Goal: Information Seeking & Learning: Learn about a topic

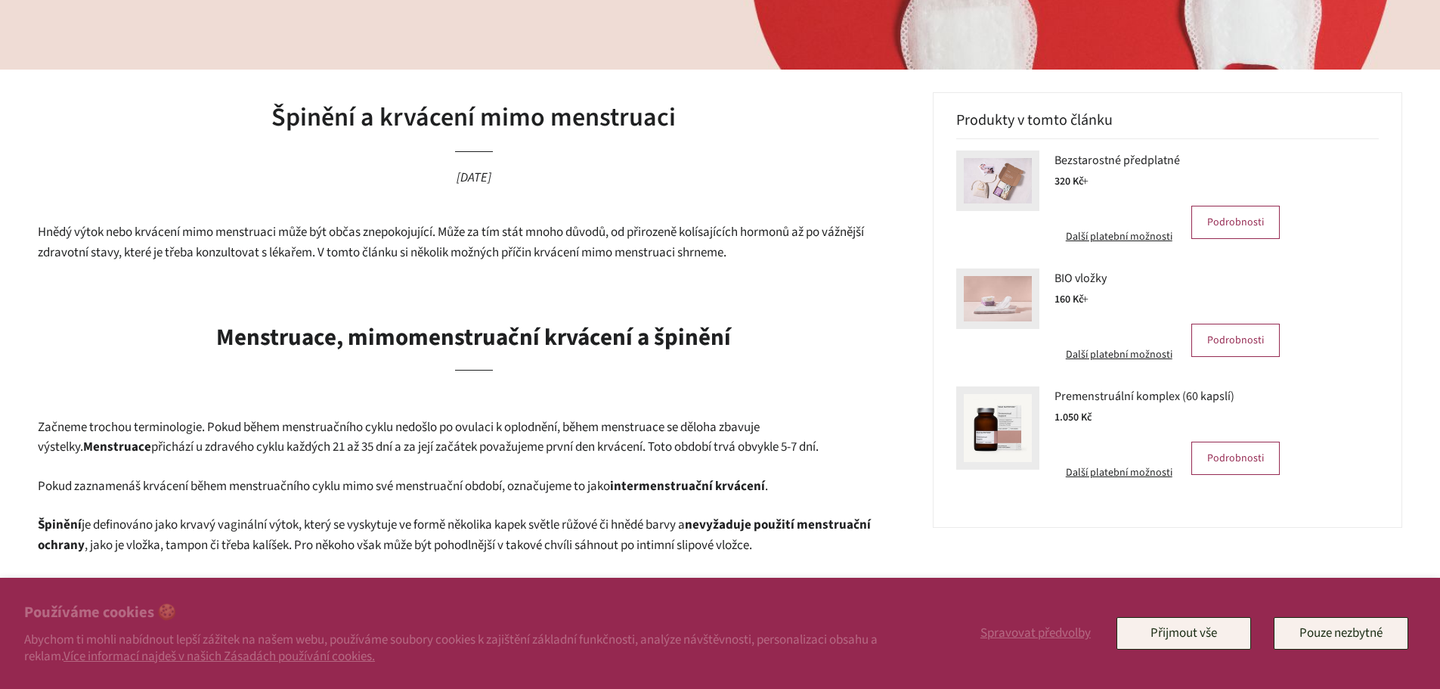
scroll to position [302, 0]
click at [1212, 631] on button "Přijmout vše" at bounding box center [1183, 633] width 135 height 32
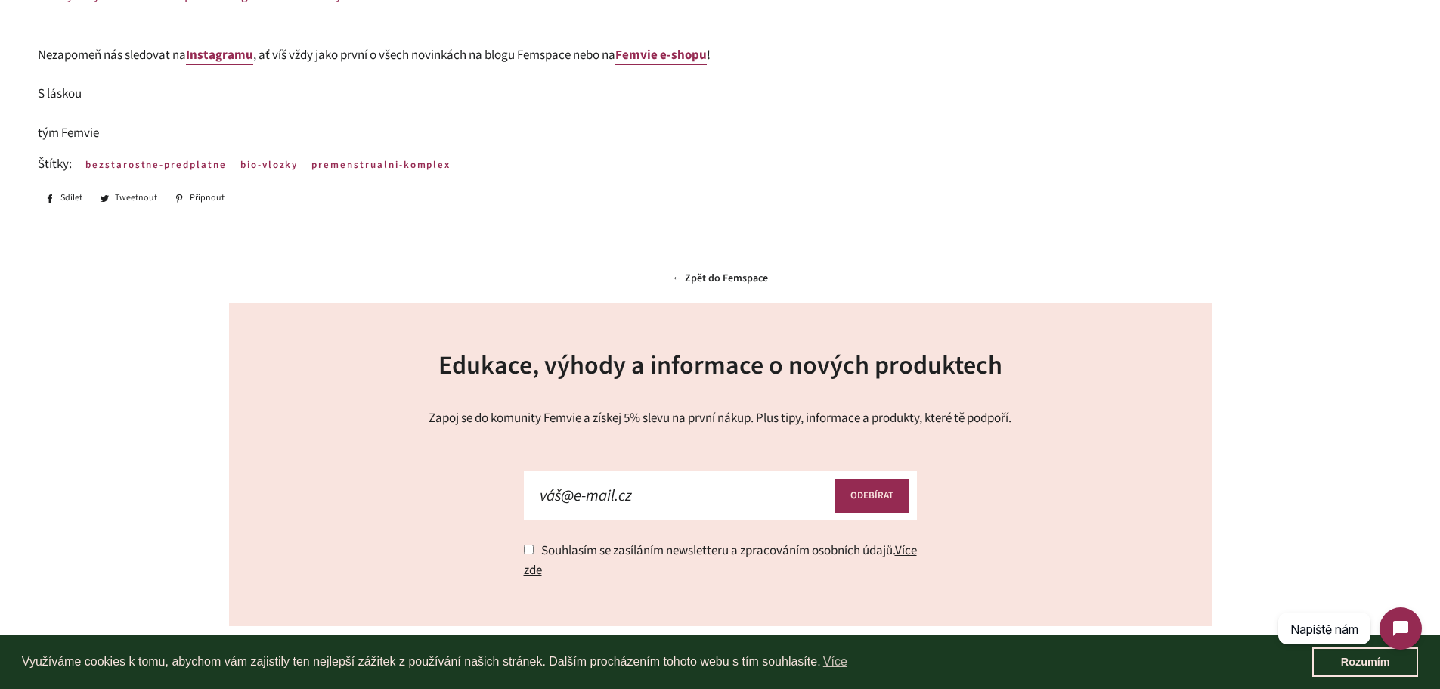
scroll to position [2872, 0]
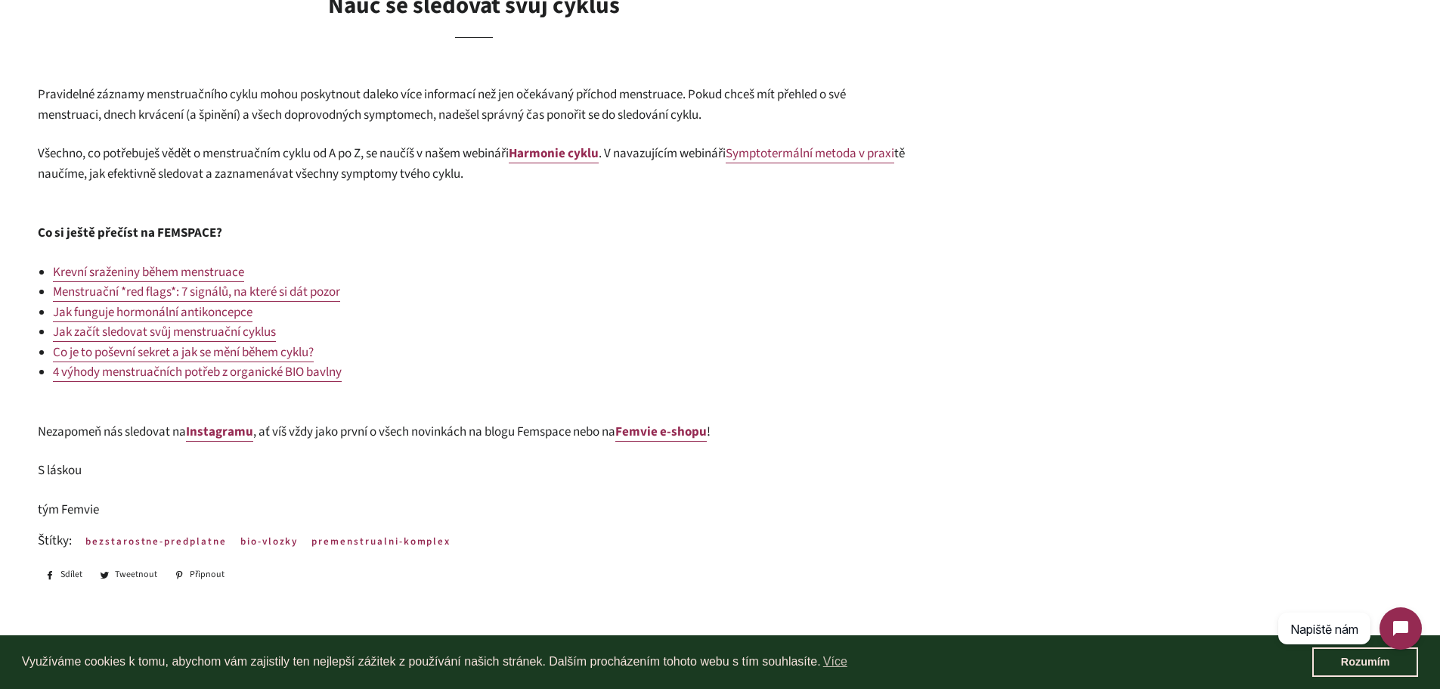
scroll to position [2495, 0]
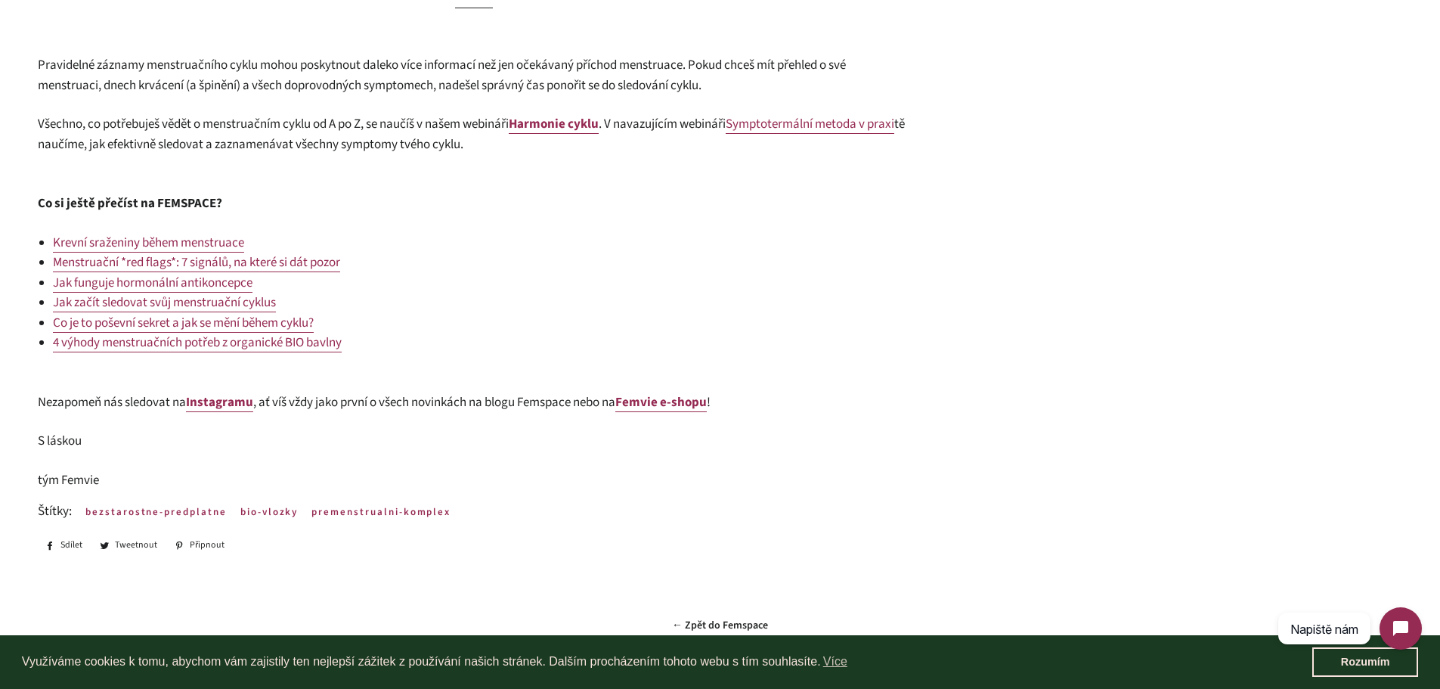
click at [660, 404] on span at bounding box center [659, 402] width 2 height 18
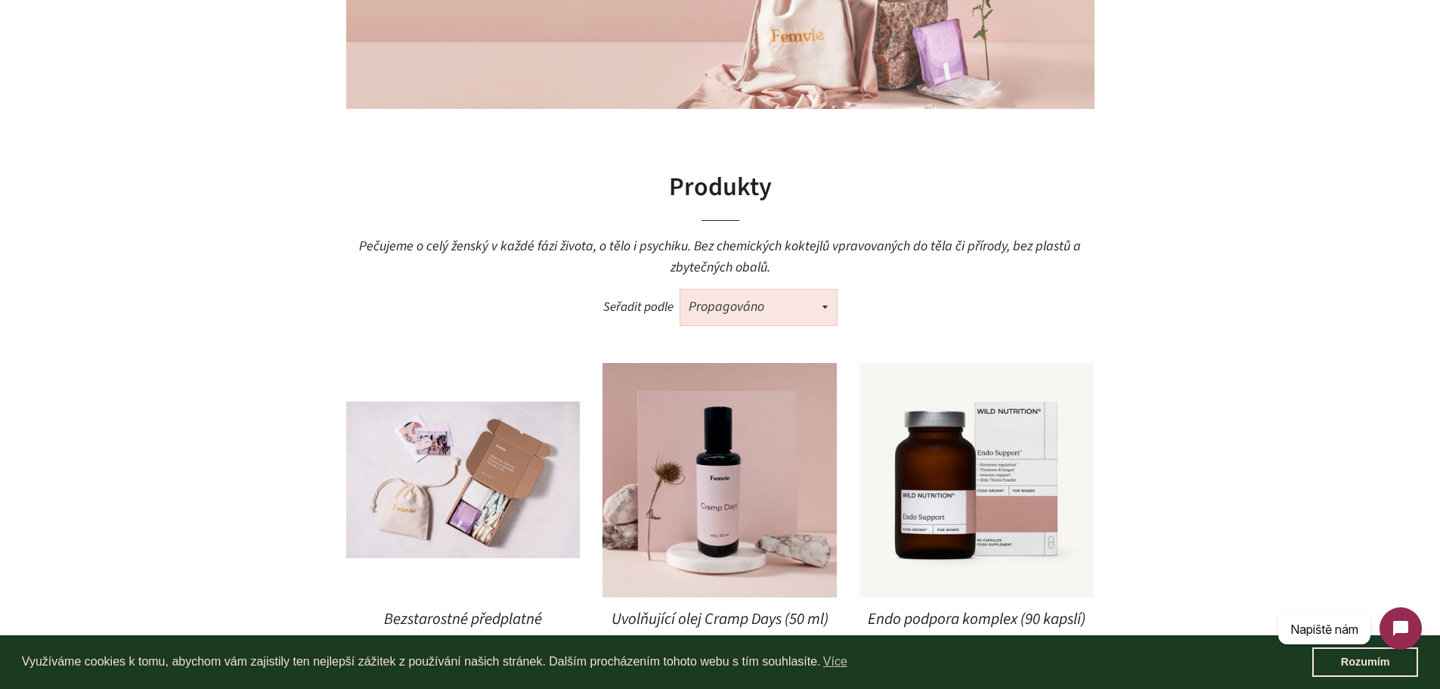
scroll to position [302, 0]
drag, startPoint x: 1377, startPoint y: 669, endPoint x: 1371, endPoint y: 658, distance: 11.8
click at [1377, 669] on link "Rozumím" at bounding box center [1365, 662] width 106 height 30
click at [1357, 653] on link "Rozumím" at bounding box center [1365, 662] width 106 height 30
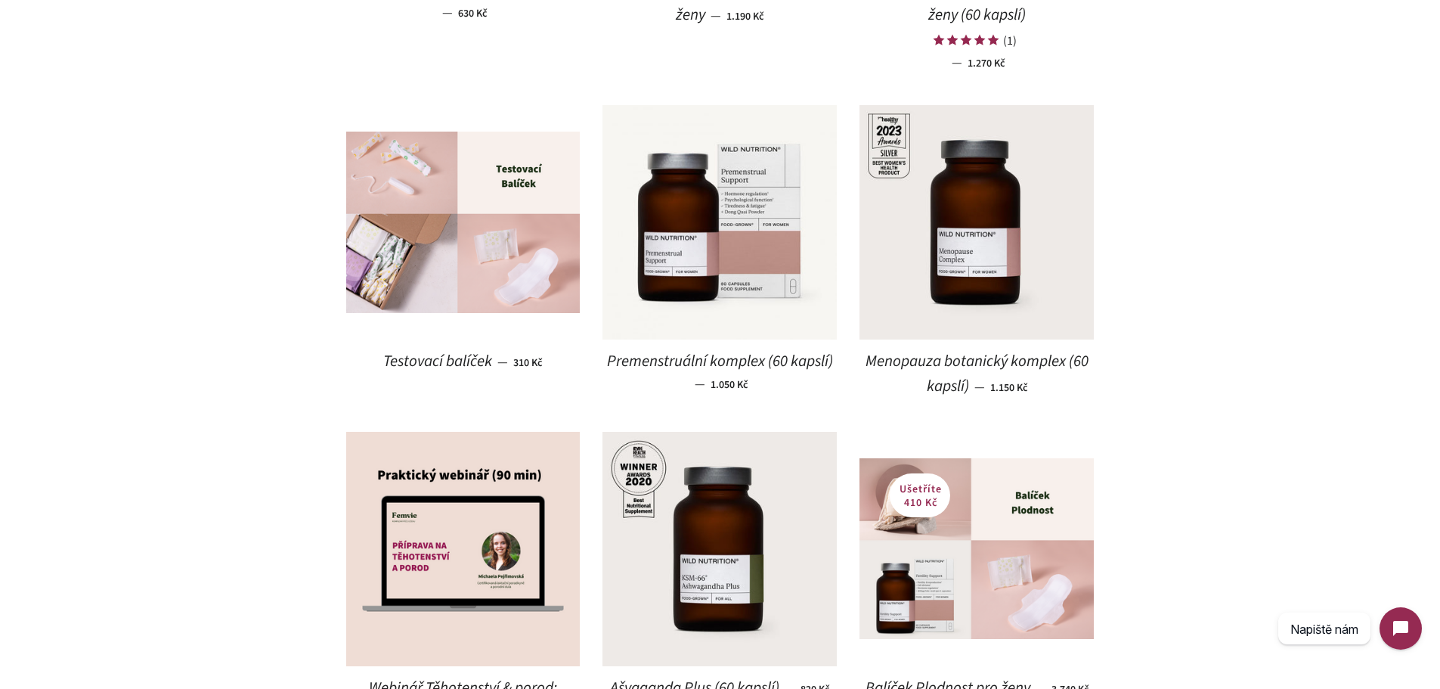
scroll to position [1361, 0]
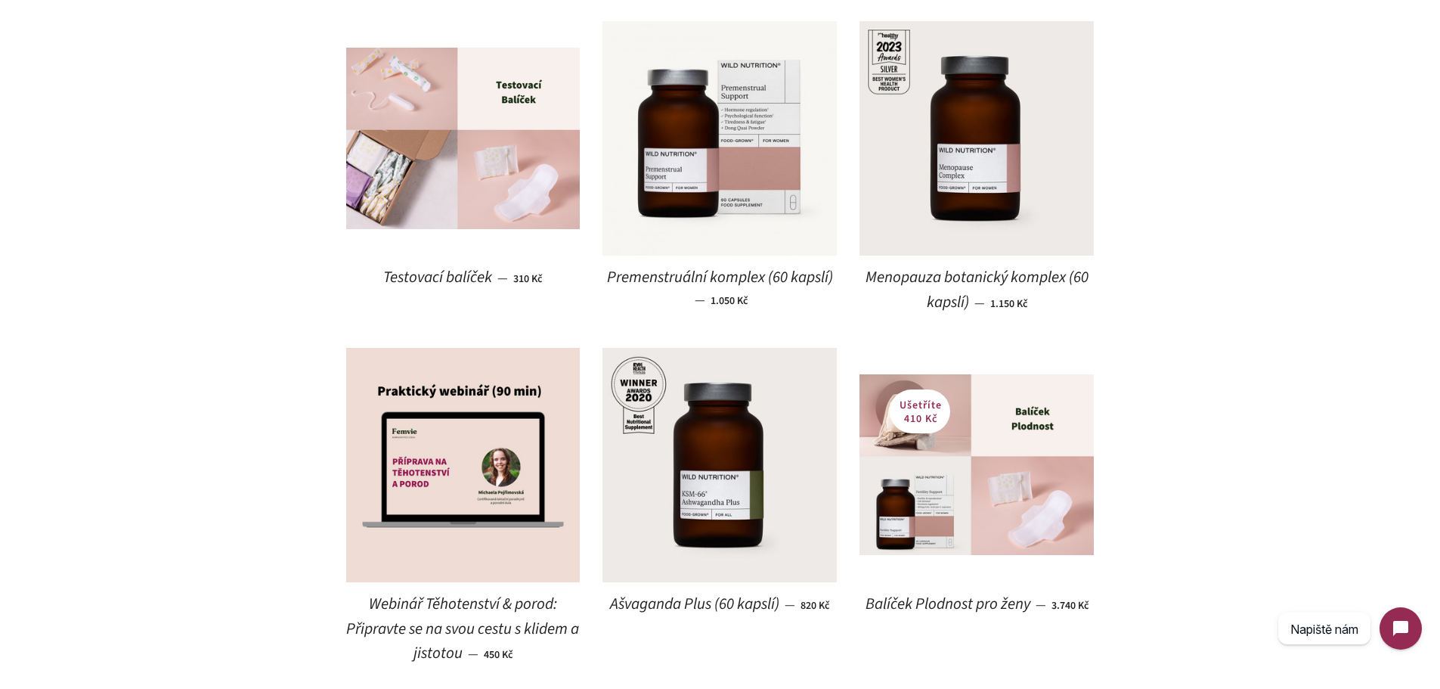
click at [692, 280] on span "Premenstruální komplex (60 kapslí)" at bounding box center [720, 277] width 226 height 22
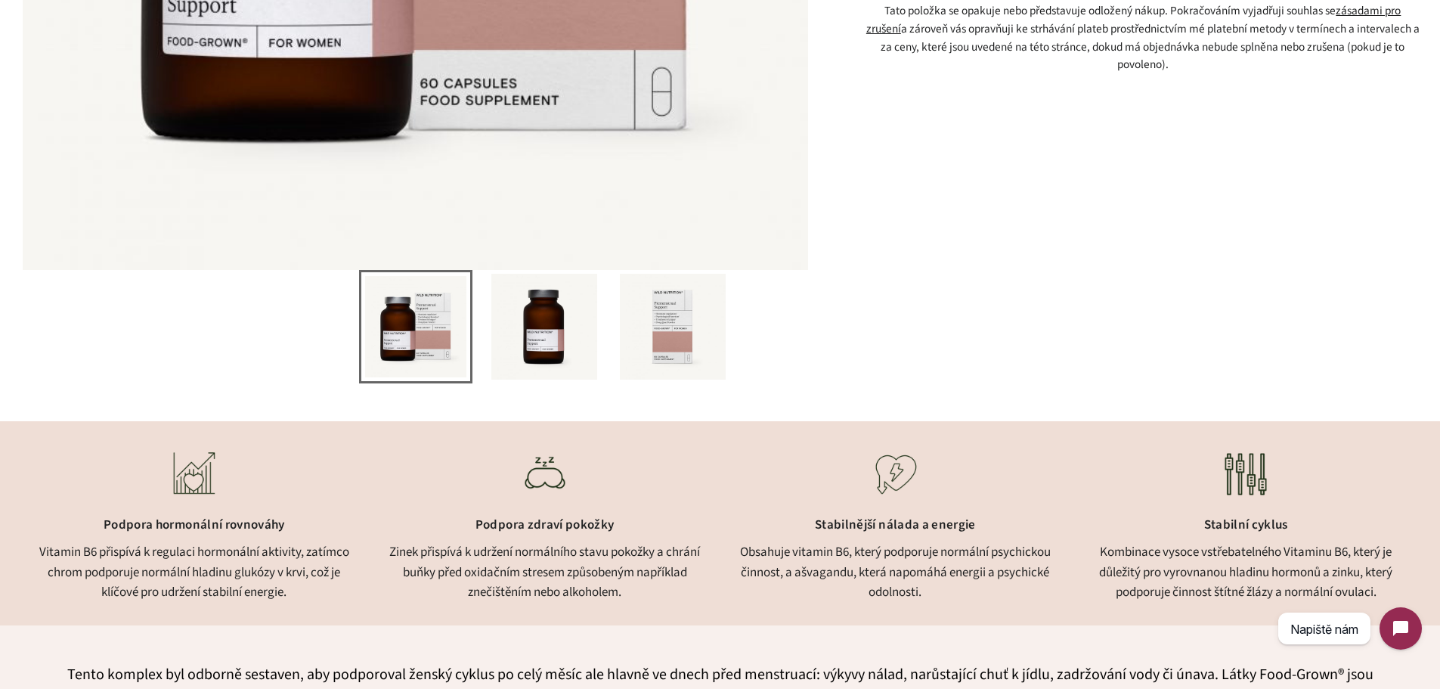
scroll to position [680, 0]
